Goal: Information Seeking & Learning: Learn about a topic

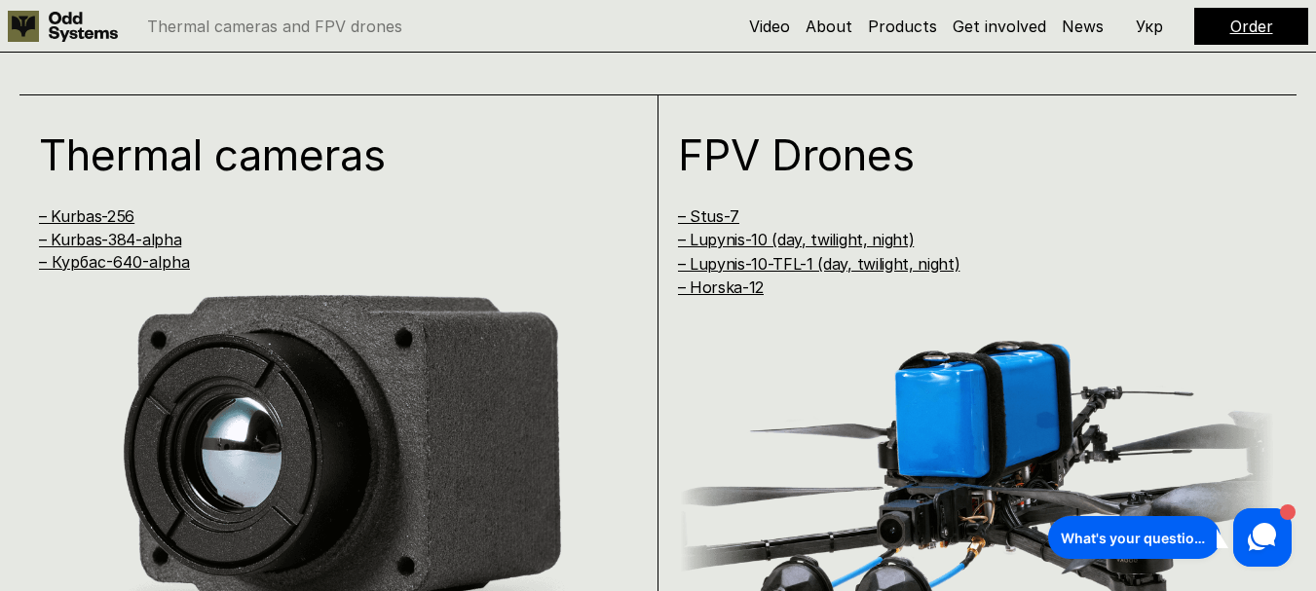
scroll to position [1245, 0]
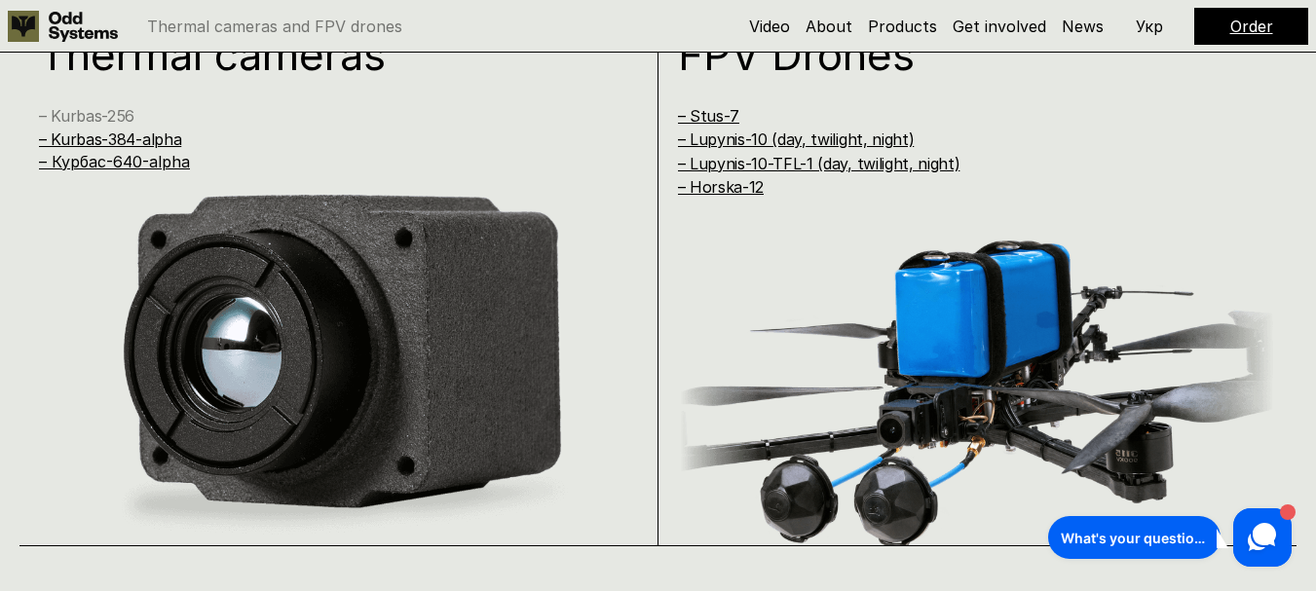
click at [62, 114] on link "– Kurbas-256" at bounding box center [86, 115] width 95 height 19
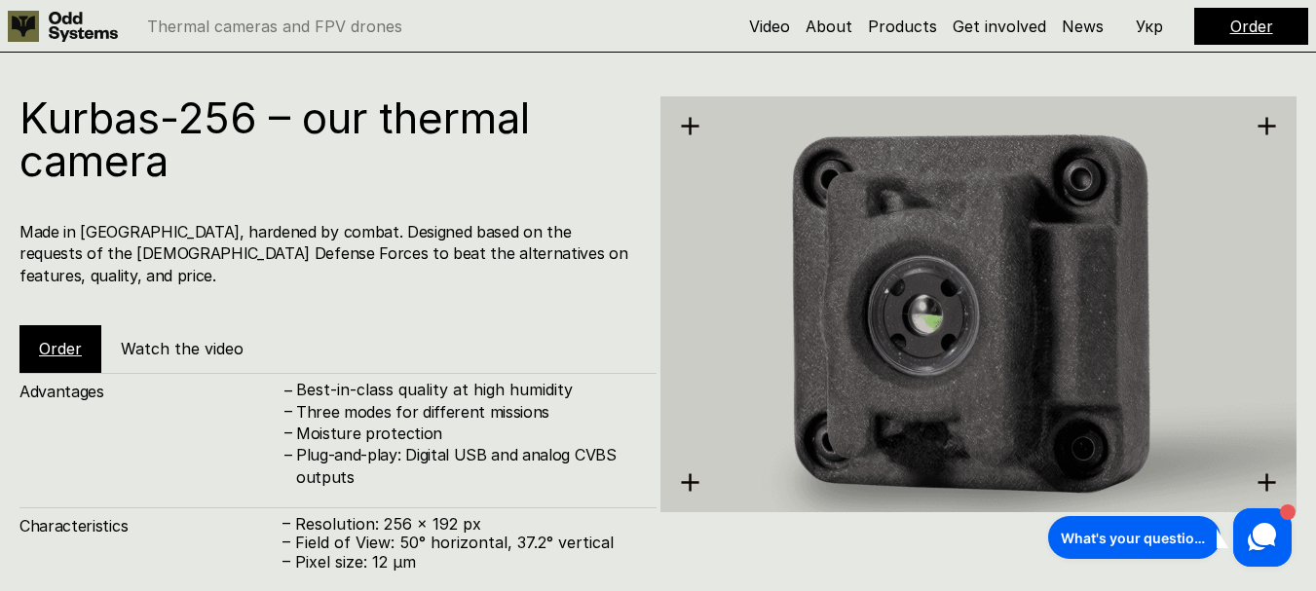
scroll to position [1791, 0]
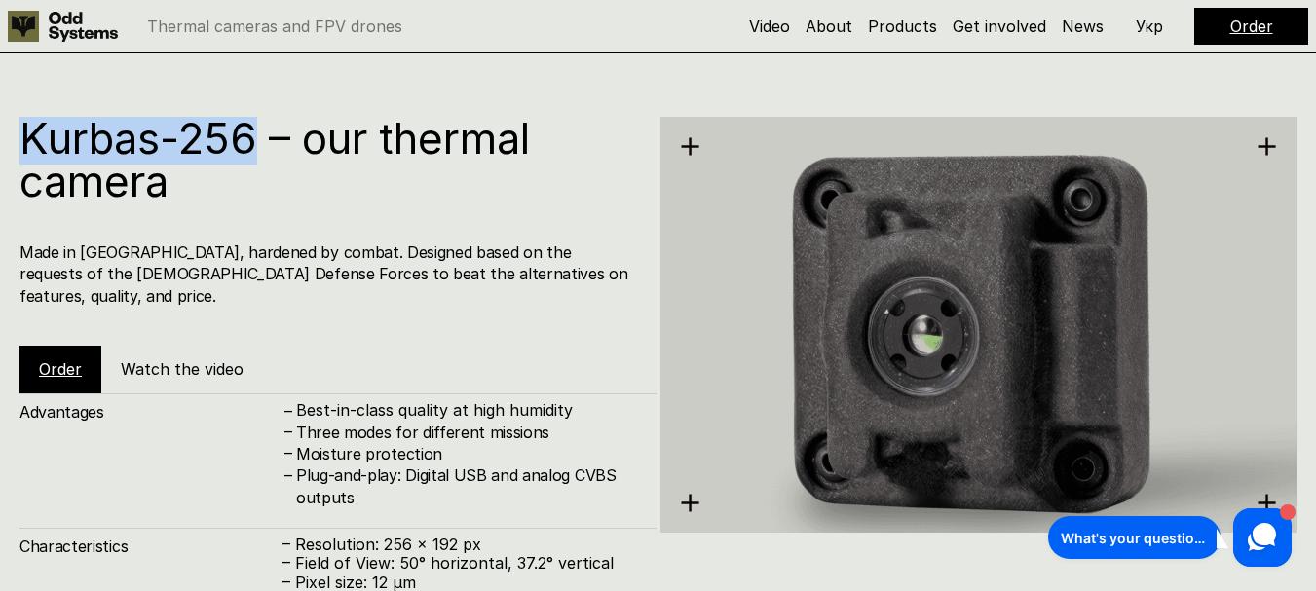
drag, startPoint x: 26, startPoint y: 130, endPoint x: 252, endPoint y: 150, distance: 226.9
click at [252, 150] on h1 "Kurbas-256 – our thermal camera" at bounding box center [328, 160] width 618 height 86
copy h1 "Kurbas-256"
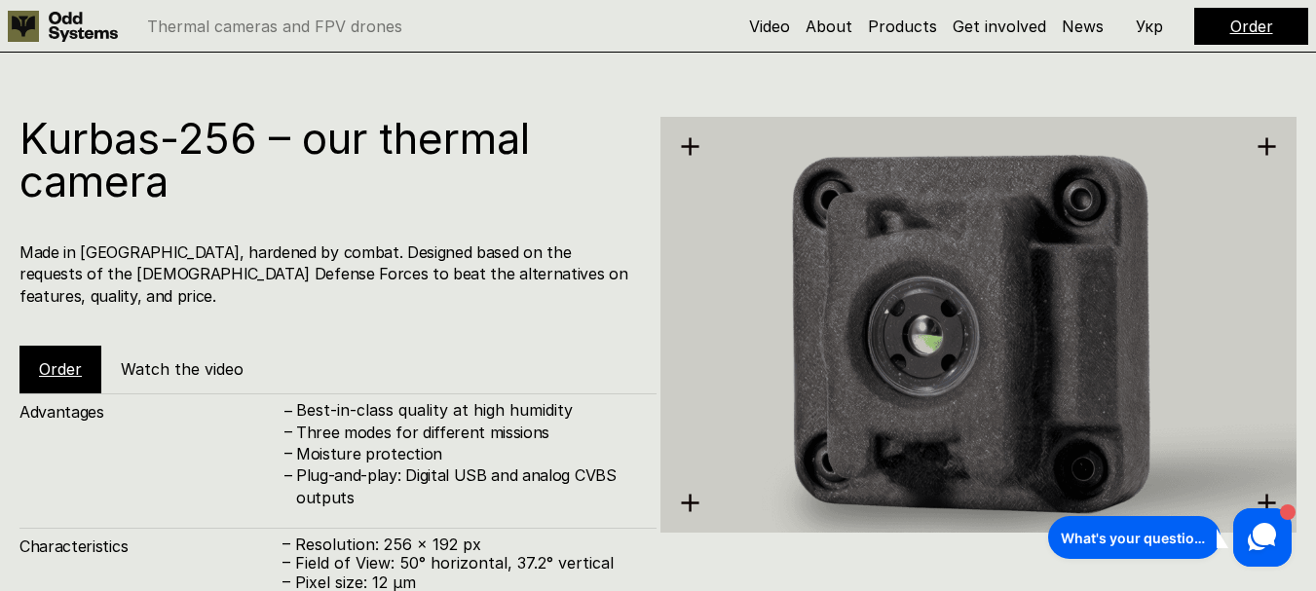
click at [478, 293] on div "Kurbas-256 – our thermal camera Made in [GEOGRAPHIC_DATA], hardened by combat. …" at bounding box center [337, 255] width 637 height 277
drag, startPoint x: 519, startPoint y: 454, endPoint x: 610, endPoint y: 459, distance: 90.7
click at [610, 465] on h4 "Plug-and-play: Digital USB and analog CVBS outputs" at bounding box center [466, 487] width 341 height 44
copy h4 "analog CVBS"
click at [835, 24] on link "About" at bounding box center [829, 26] width 47 height 19
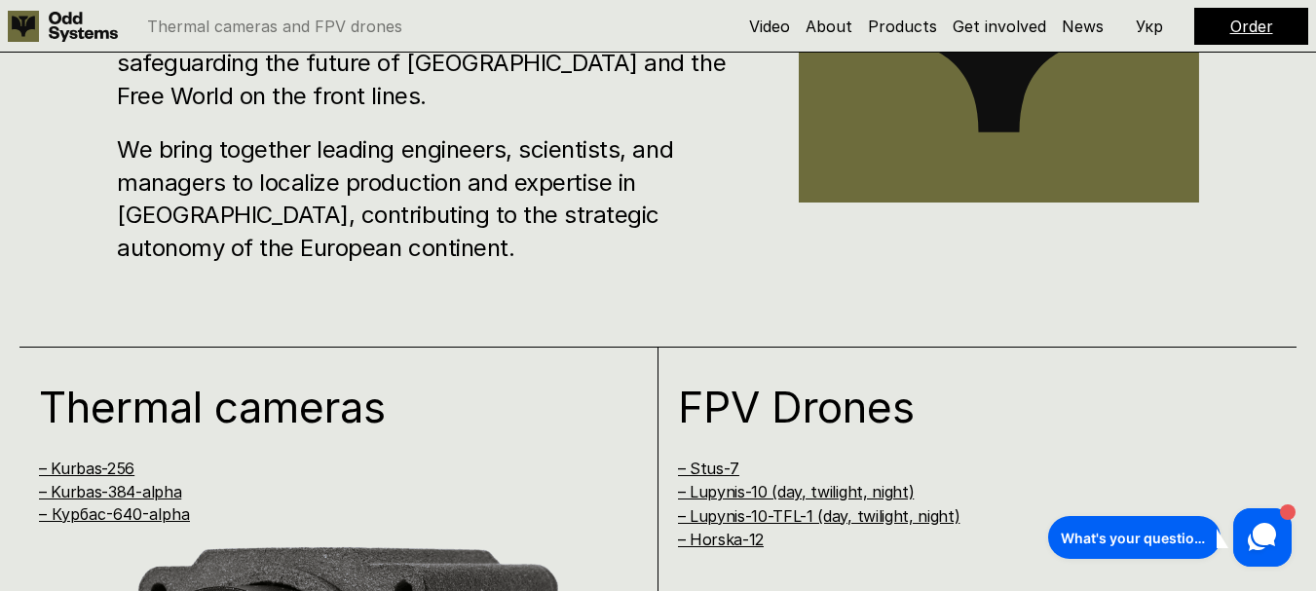
scroll to position [1096, 0]
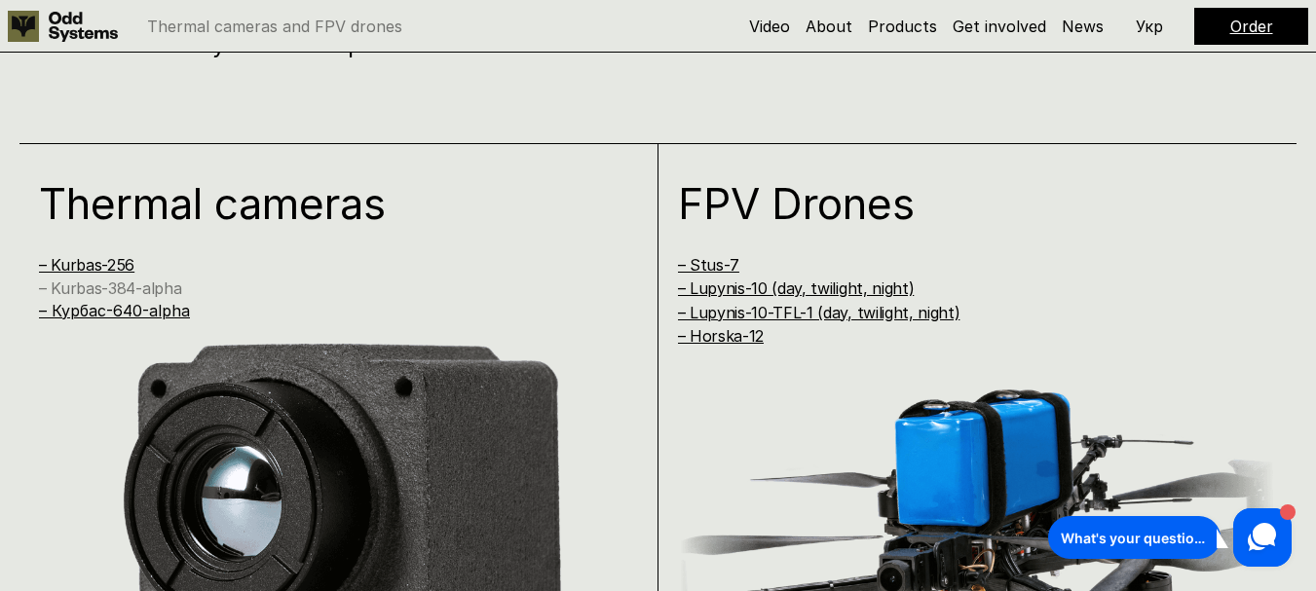
click at [170, 283] on link "– Kurbas-384-alpha" at bounding box center [110, 288] width 142 height 19
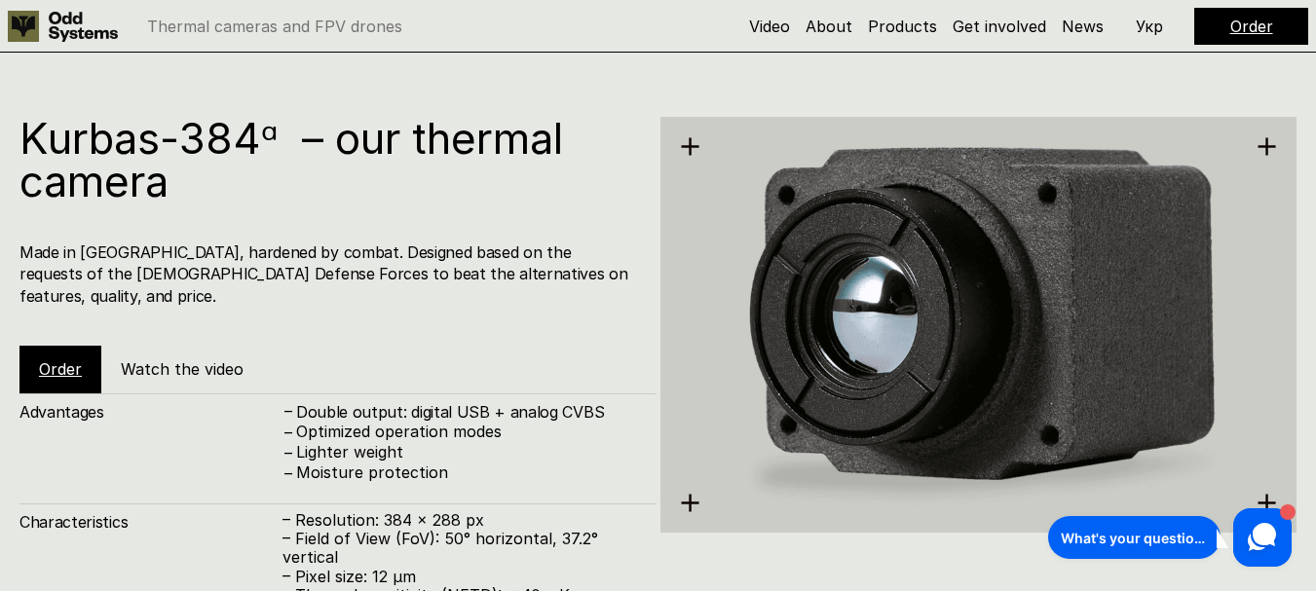
scroll to position [1798, 0]
